Goal: Task Accomplishment & Management: Use online tool/utility

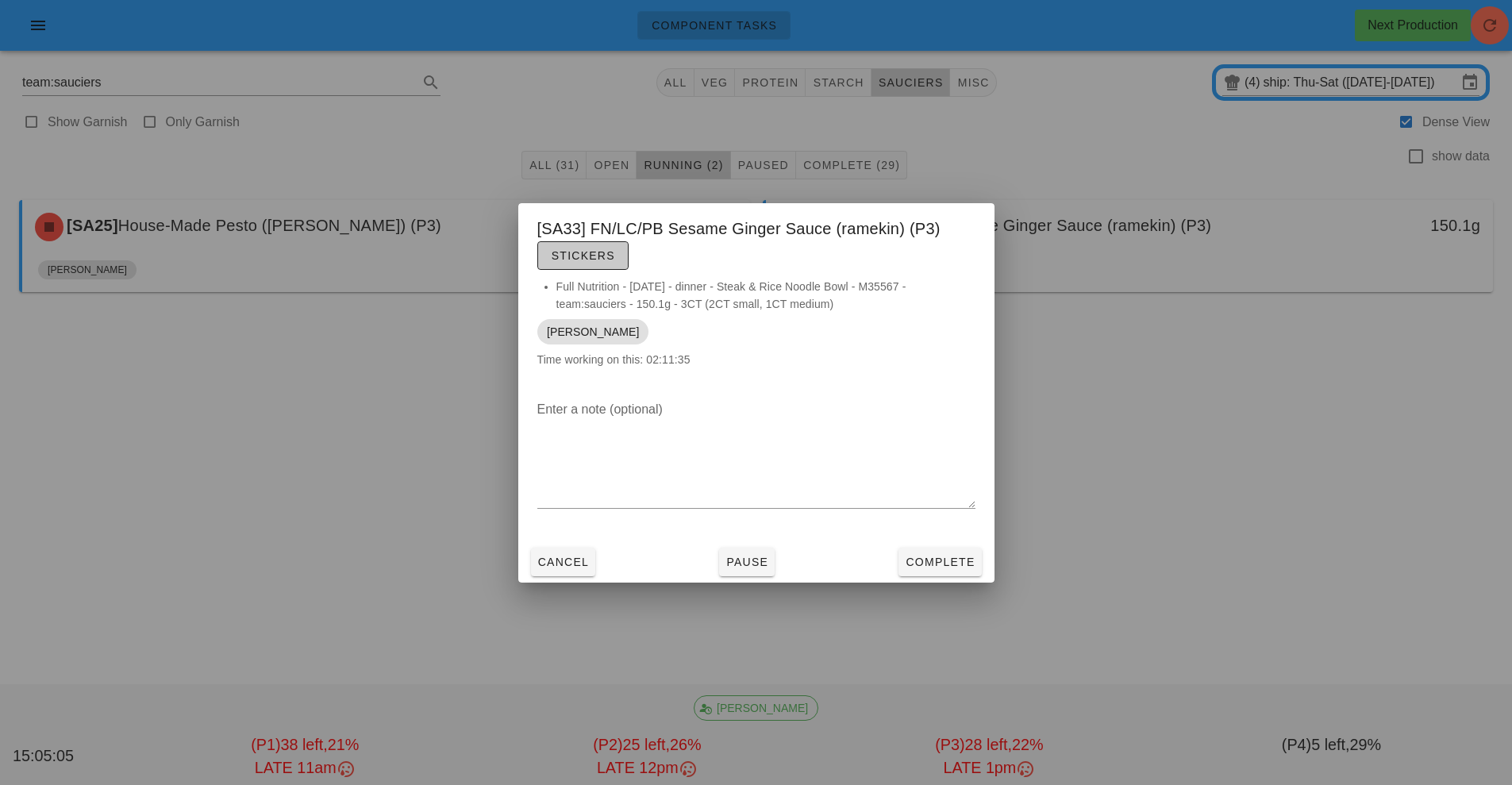
click at [598, 255] on span "Stickers" at bounding box center [582, 255] width 64 height 13
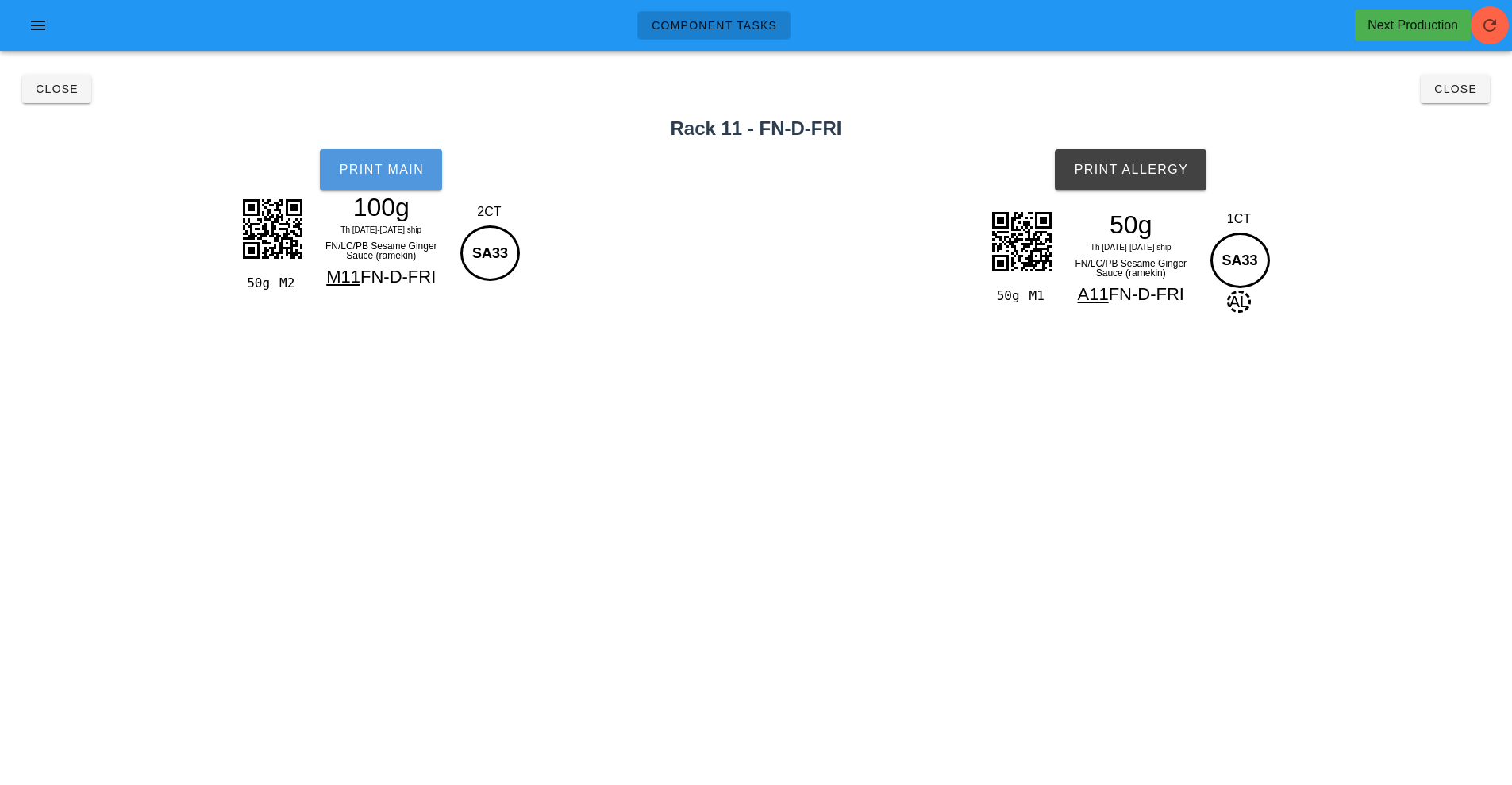
click at [382, 176] on span "Print Main" at bounding box center [380, 169] width 86 height 15
click at [1142, 175] on span "Print Allergy" at bounding box center [1130, 169] width 115 height 15
click at [1438, 96] on button "Close" at bounding box center [1455, 89] width 69 height 29
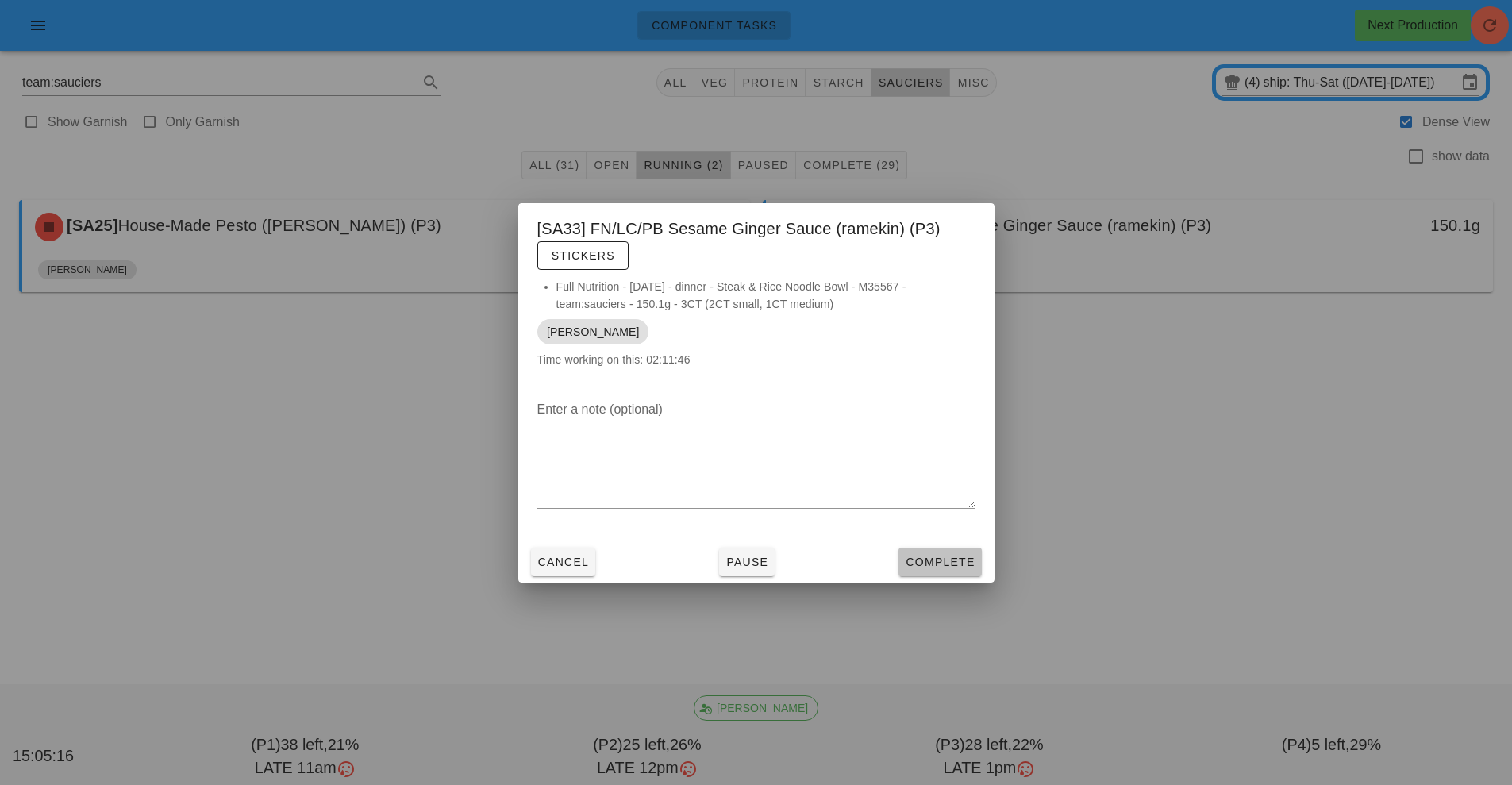
click at [955, 562] on span "Complete" at bounding box center [939, 561] width 70 height 13
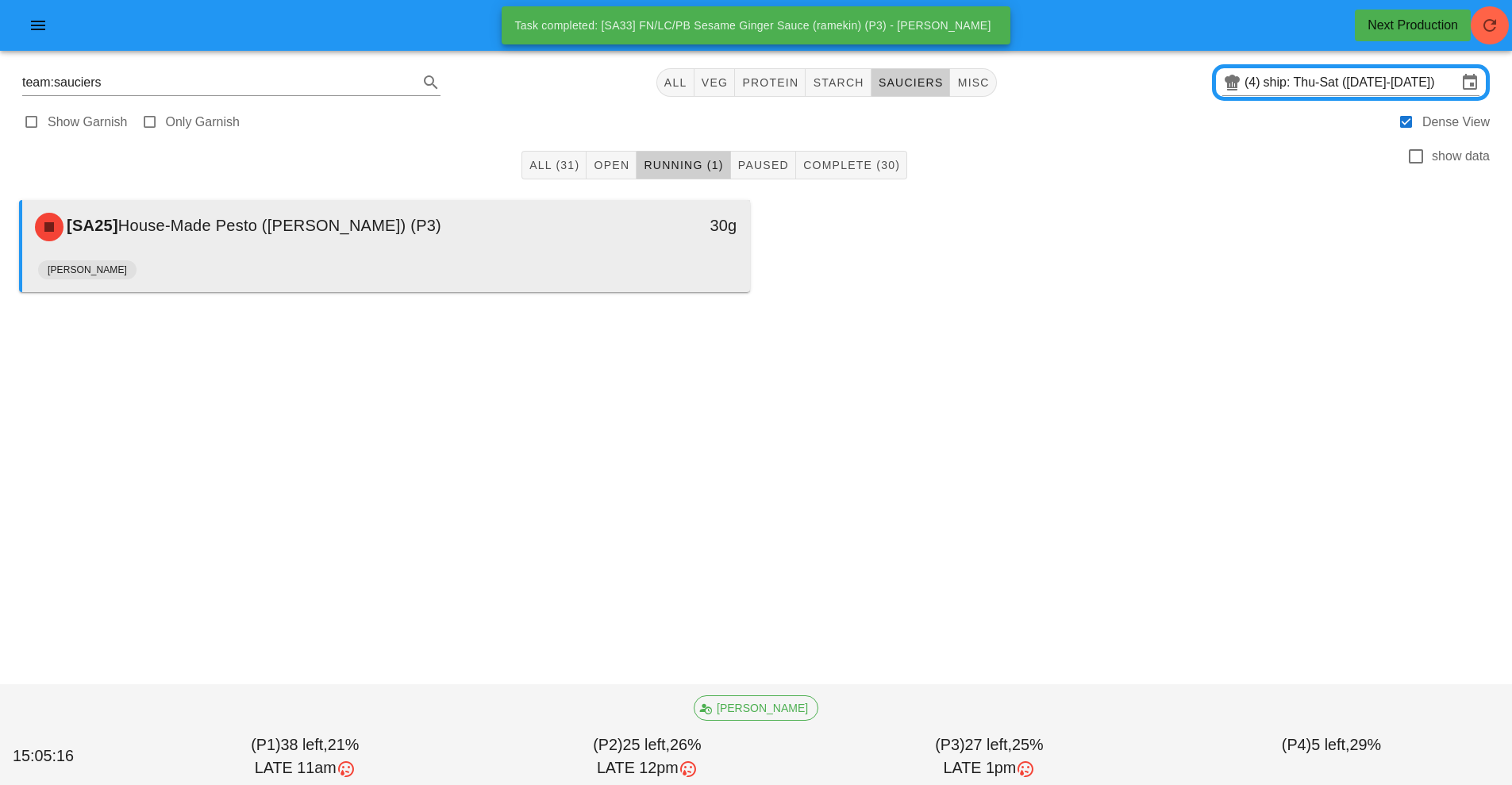
click at [440, 234] on div "[SA25] House-Made Pesto (ramekin) (P3)" at bounding box center [296, 227] width 541 height 47
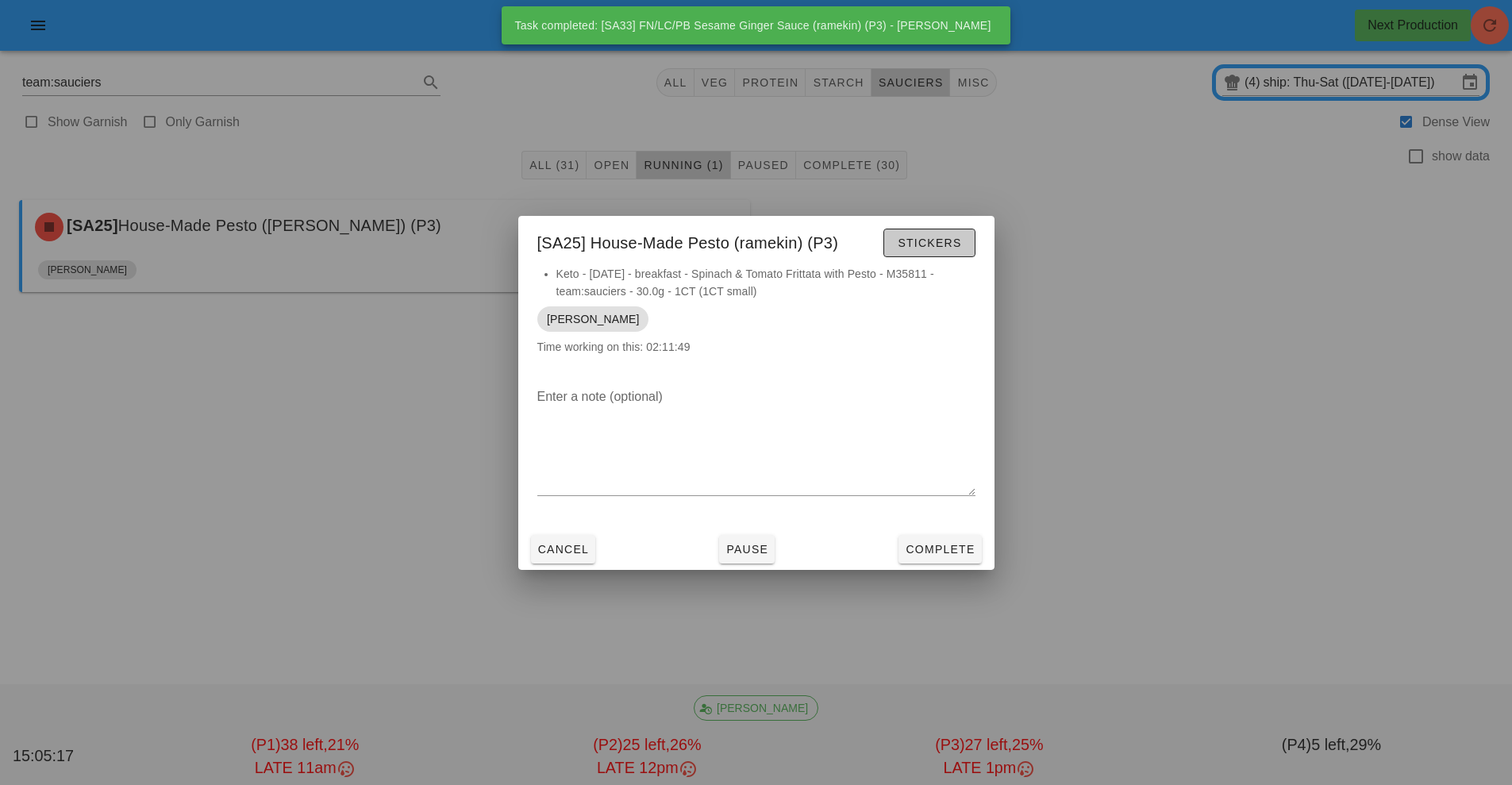
click at [935, 241] on span "Stickers" at bounding box center [928, 242] width 64 height 13
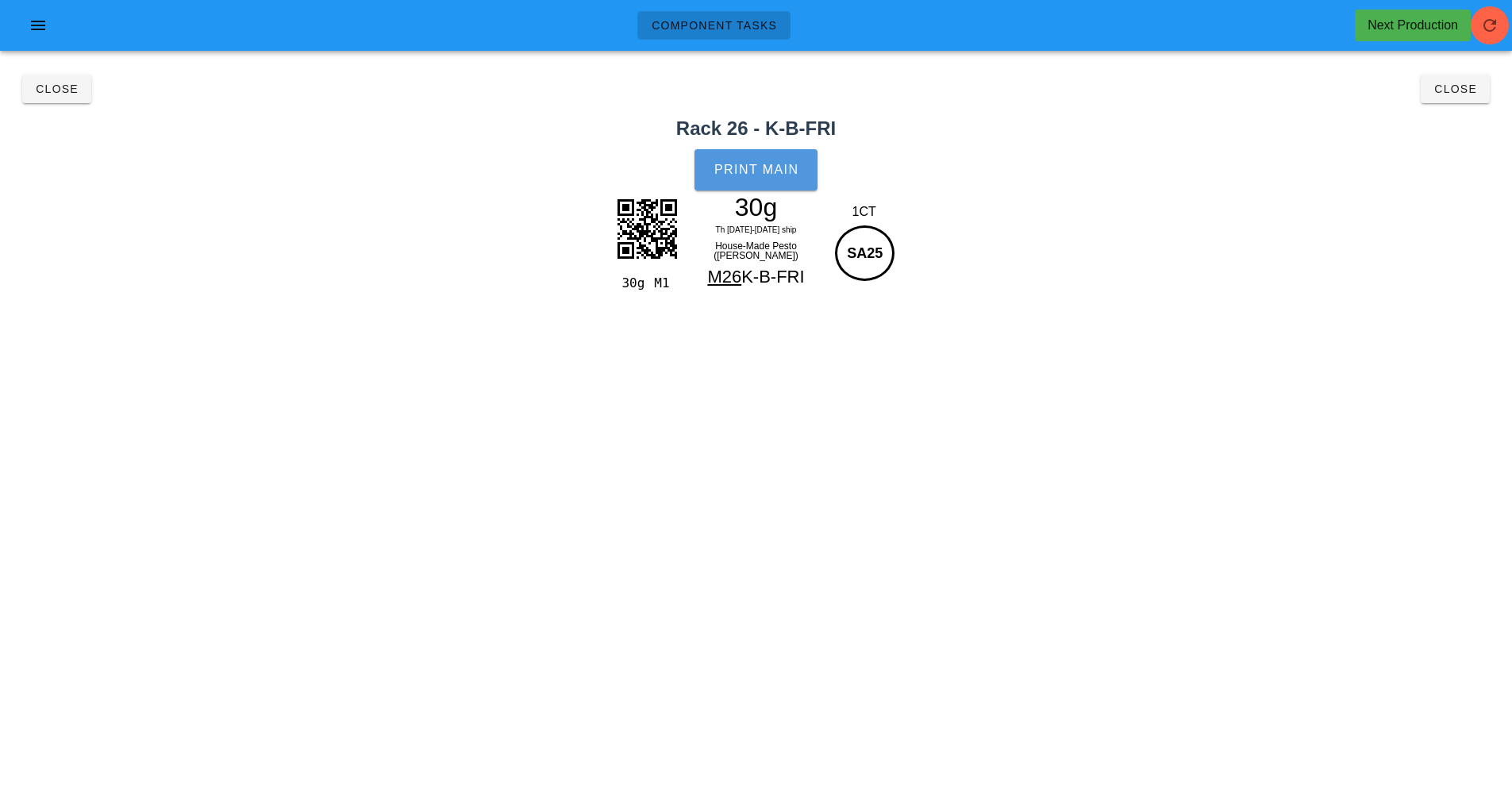
click at [743, 174] on span "Print Main" at bounding box center [756, 169] width 86 height 15
click at [1470, 83] on span "Close" at bounding box center [1455, 89] width 43 height 13
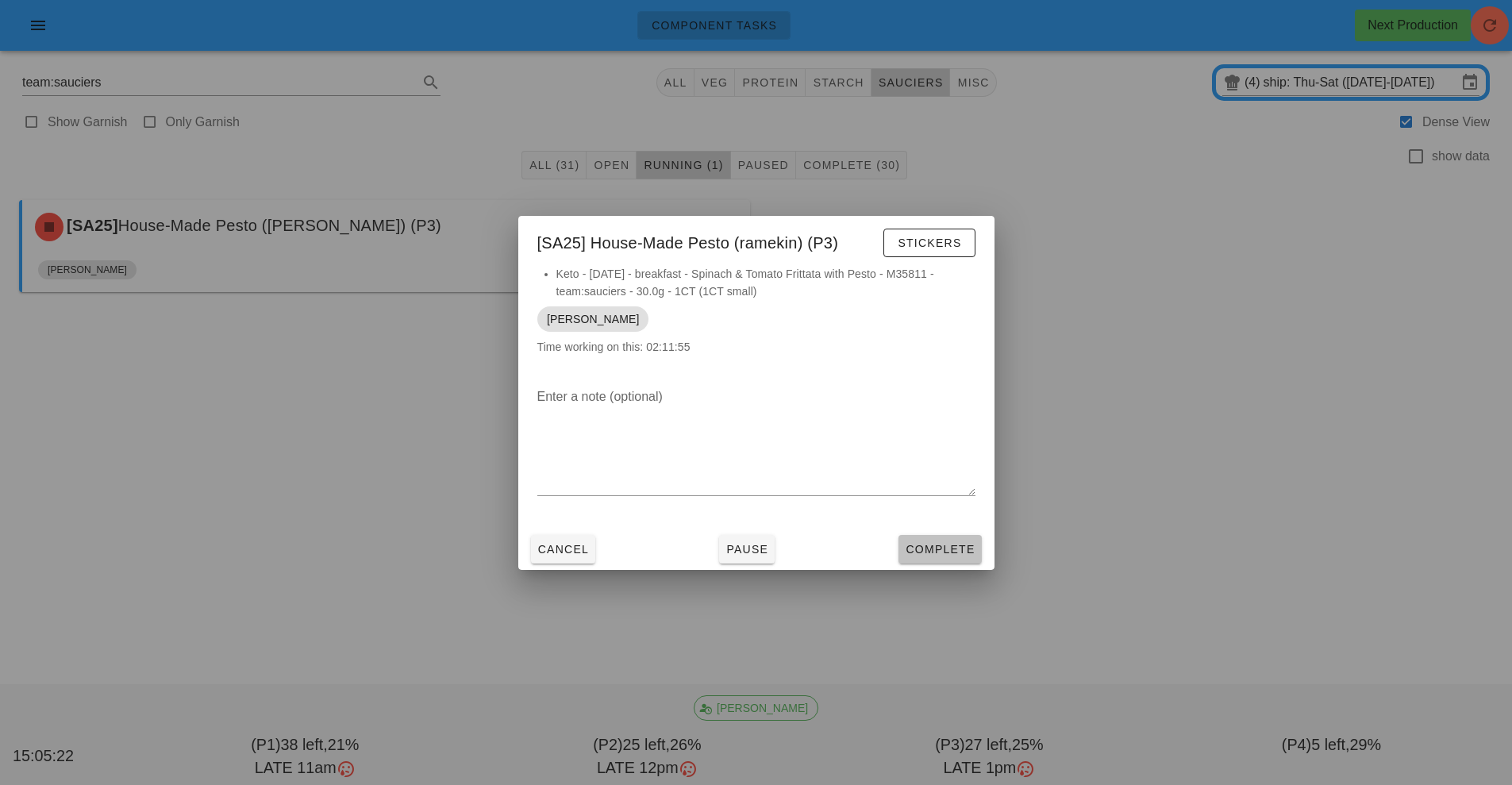
click at [964, 550] on span "Complete" at bounding box center [939, 549] width 70 height 13
